Goal: Entertainment & Leisure: Consume media (video, audio)

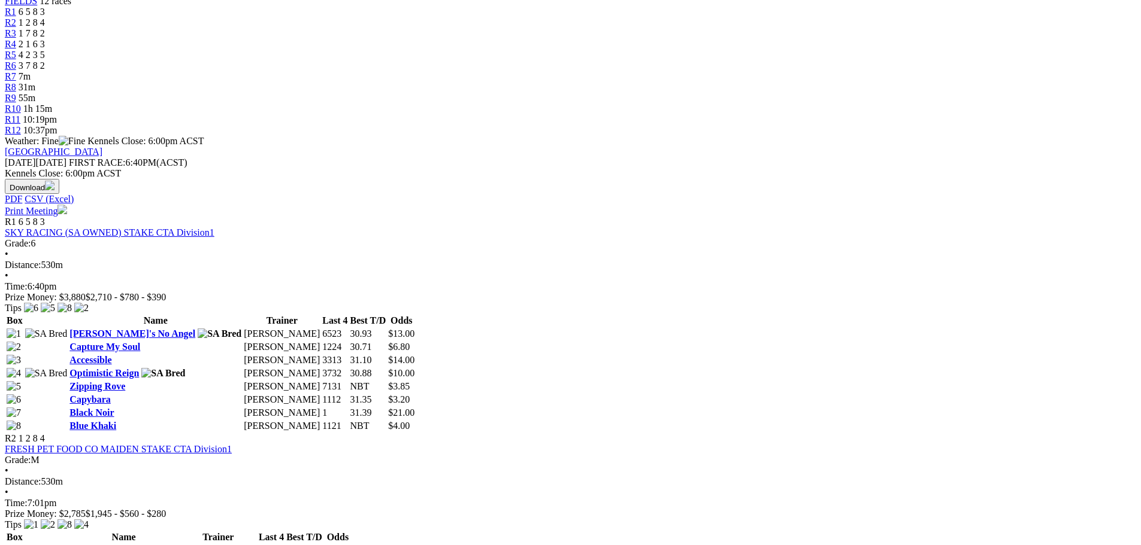
scroll to position [419, 0]
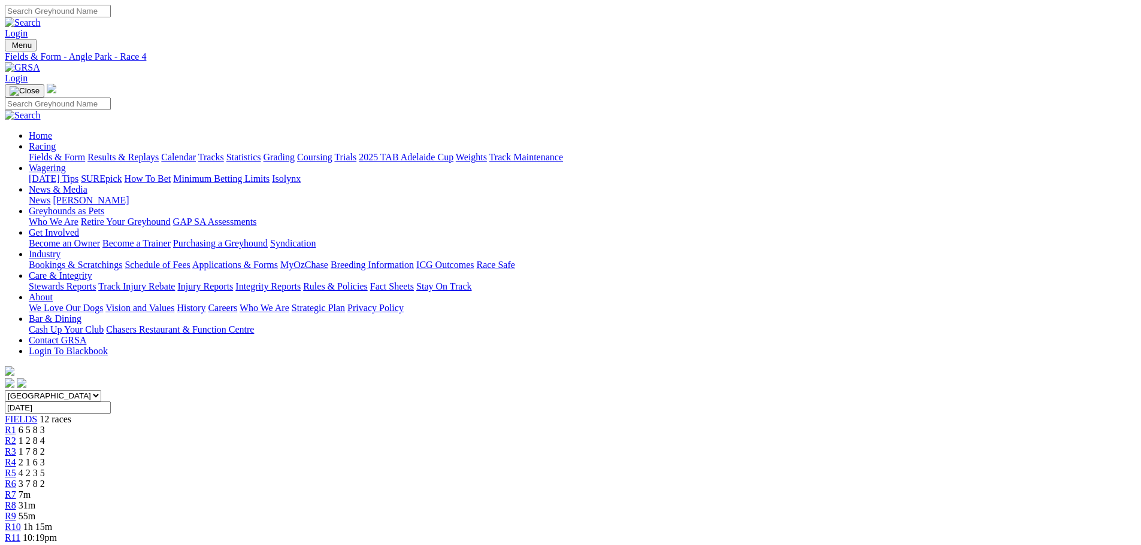
click at [538, 468] on div "R5 4 2 3 5" at bounding box center [570, 473] width 1131 height 11
